Goal: Transaction & Acquisition: Purchase product/service

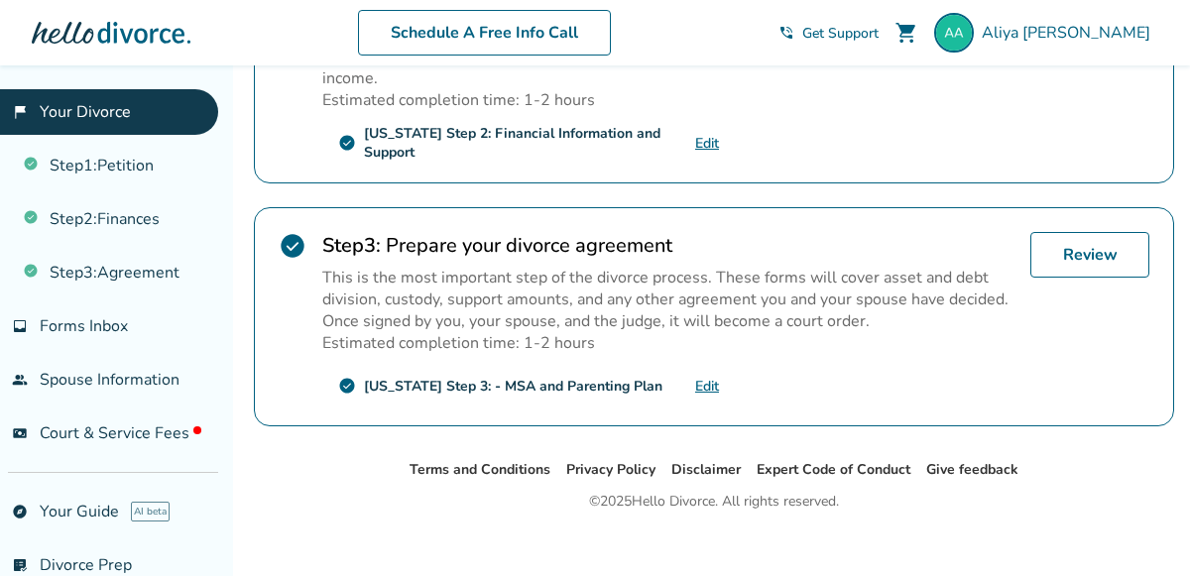
scroll to position [786, 0]
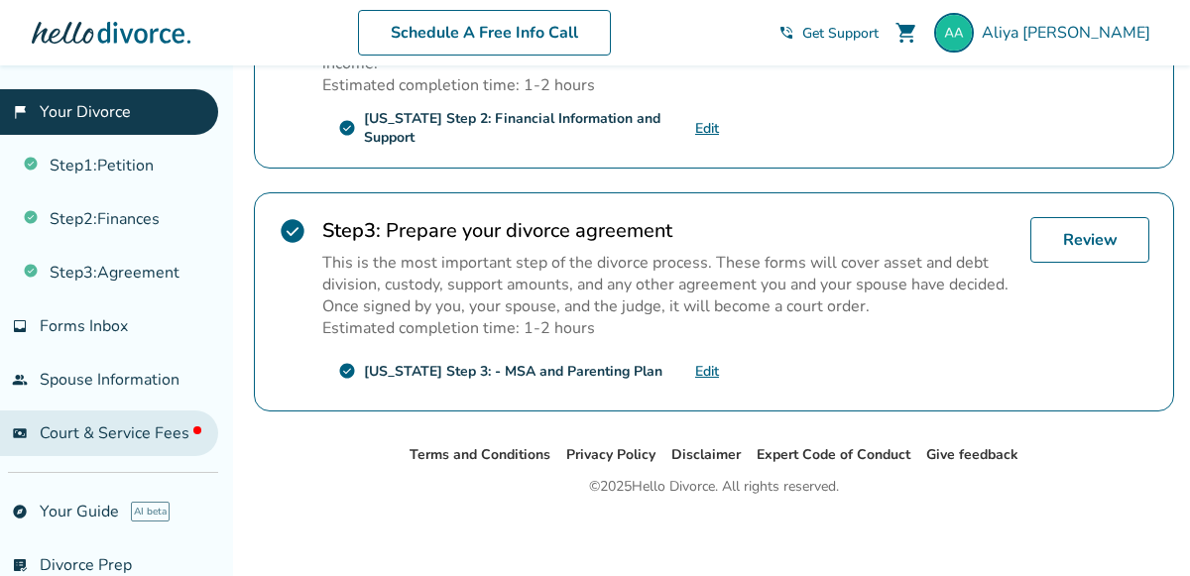
click at [140, 436] on span "Court & Service Fees" at bounding box center [121, 433] width 162 height 22
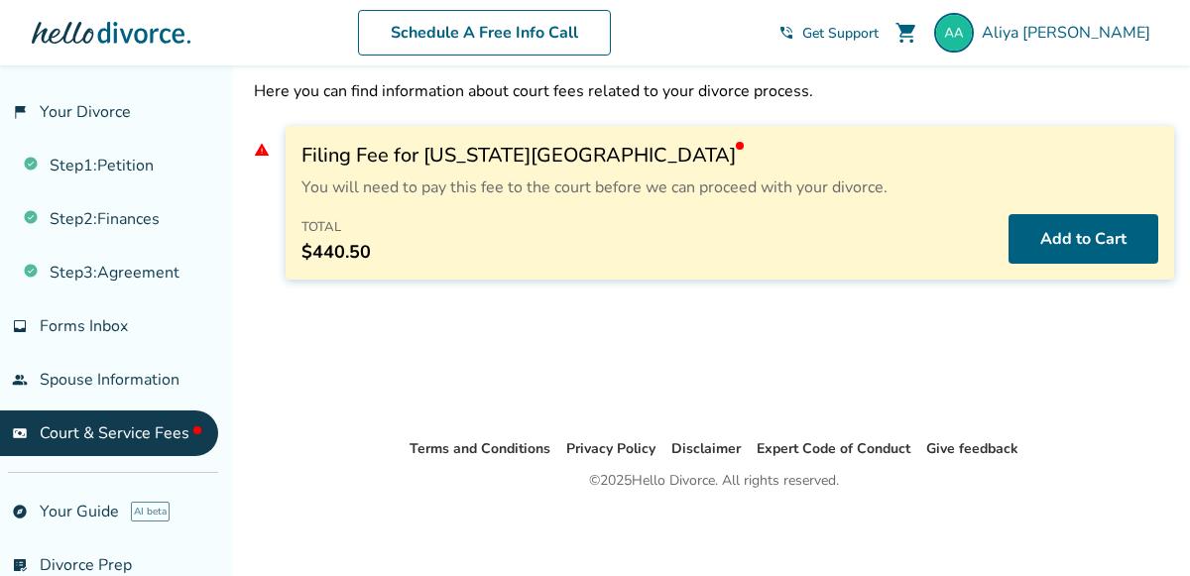
scroll to position [65, 0]
click at [1088, 243] on button "Add to Cart" at bounding box center [1084, 239] width 150 height 50
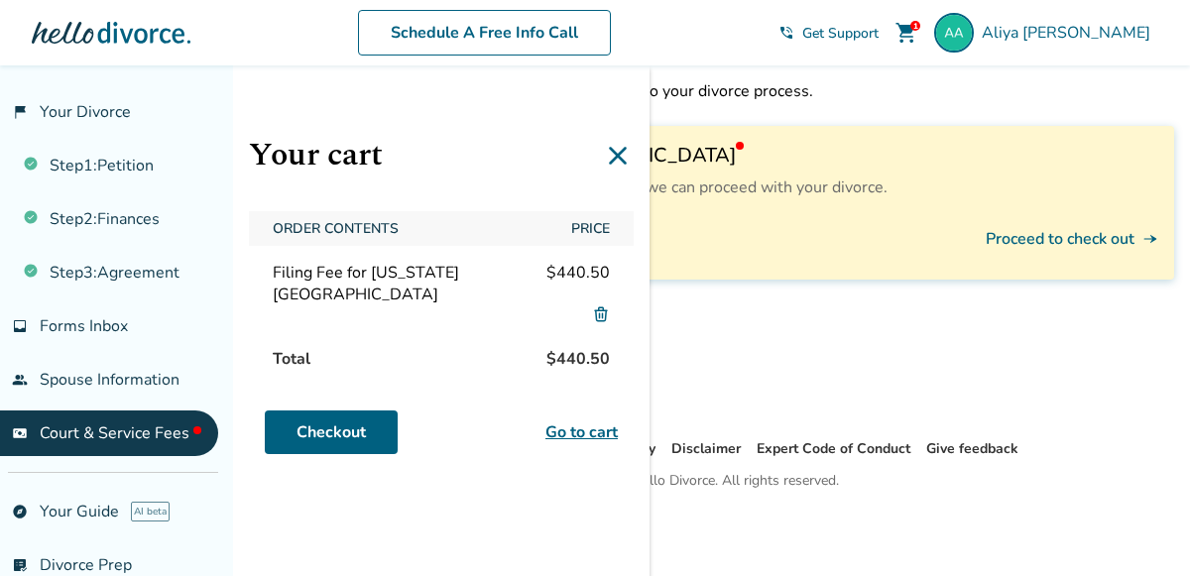
click at [598, 420] on link "Go to cart" at bounding box center [581, 432] width 72 height 24
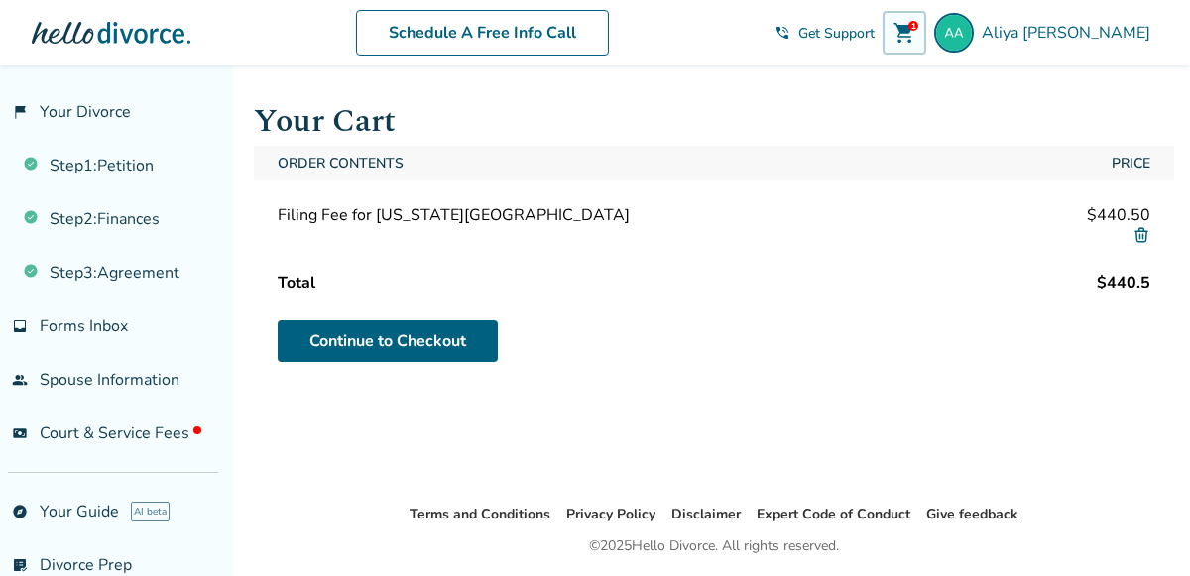
scroll to position [65, 0]
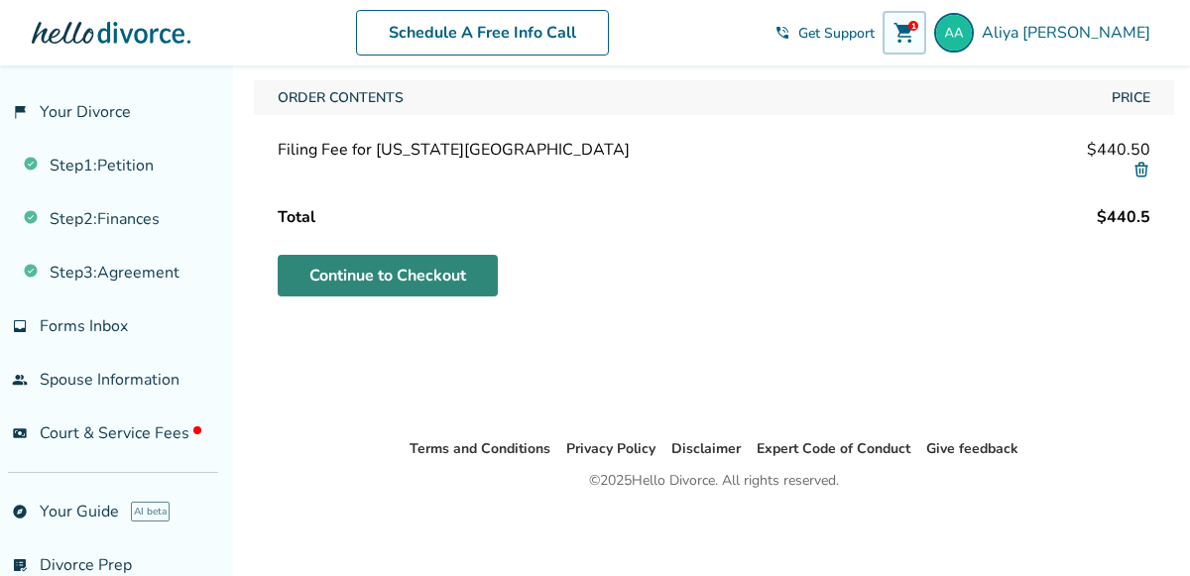
click at [431, 278] on link "Continue to Checkout" at bounding box center [388, 276] width 220 height 42
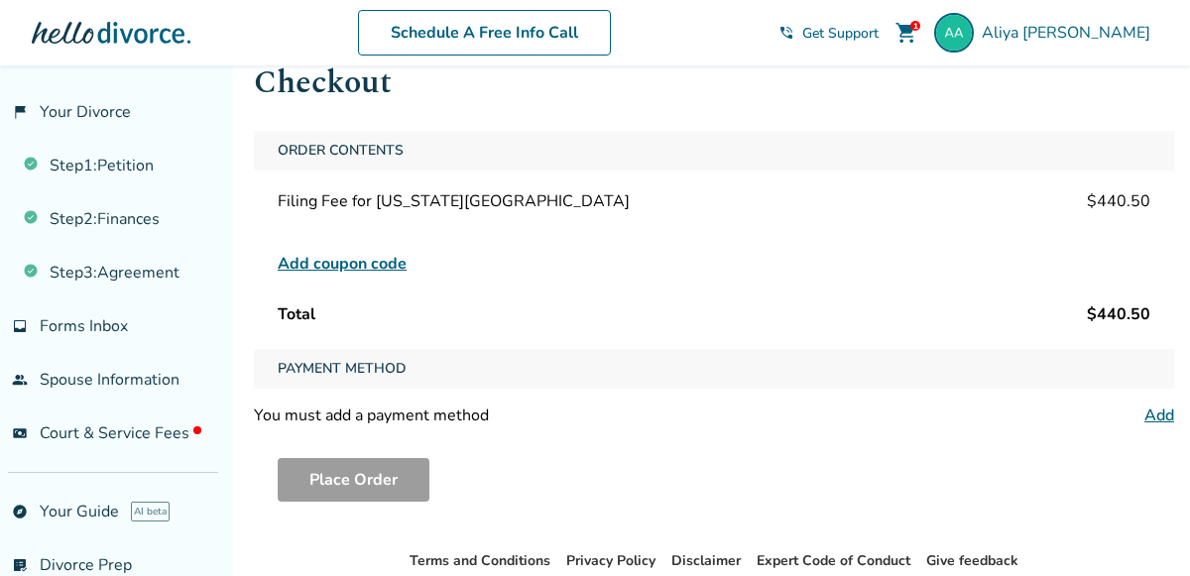
click at [1146, 417] on link "Add" at bounding box center [1159, 416] width 30 height 22
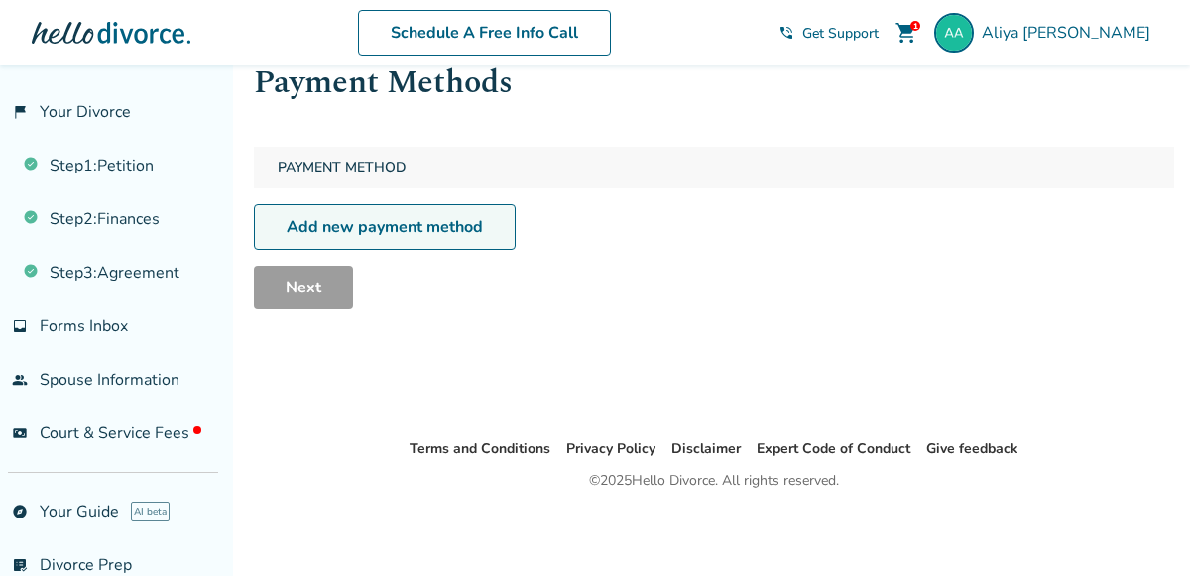
click at [430, 234] on link "Add new payment method" at bounding box center [385, 227] width 262 height 46
select select "**"
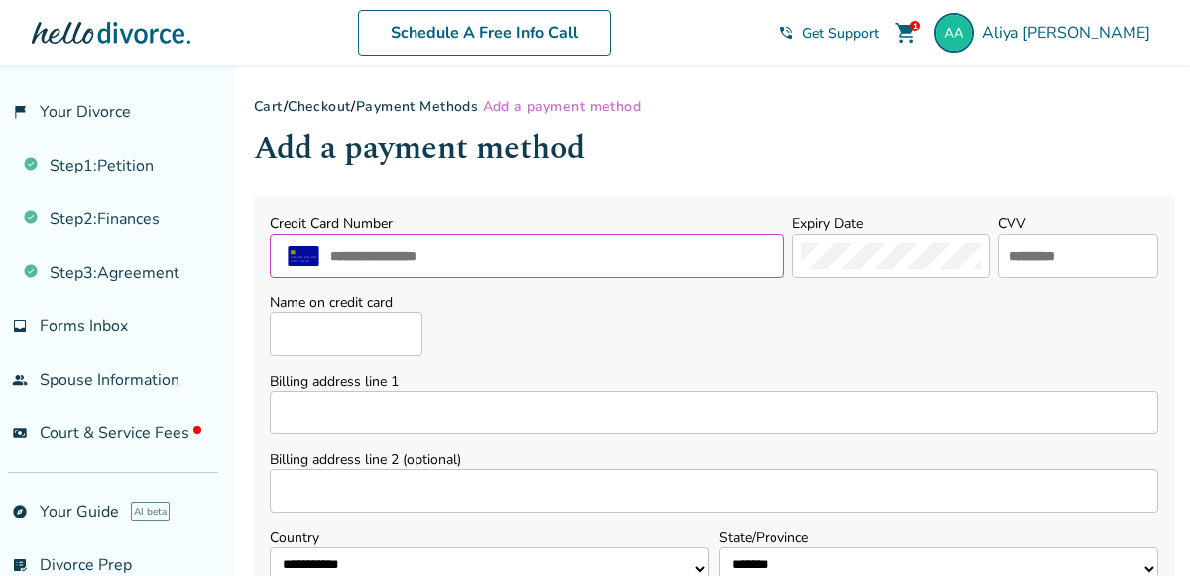
click at [702, 244] on input "text" at bounding box center [551, 256] width 447 height 26
click at [633, 385] on label "Billing address line 1" at bounding box center [714, 381] width 889 height 19
click at [633, 391] on input "Billing address line 1" at bounding box center [714, 413] width 889 height 44
